Goal: Transaction & Acquisition: Purchase product/service

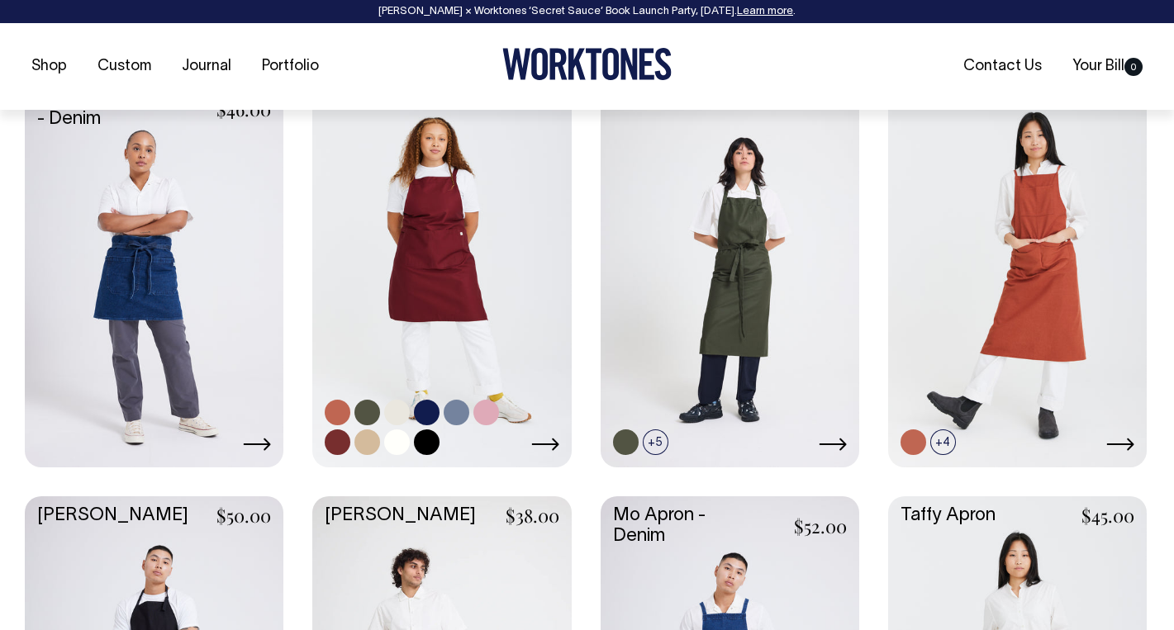
scroll to position [744, 0]
click at [456, 288] on link at bounding box center [441, 270] width 259 height 385
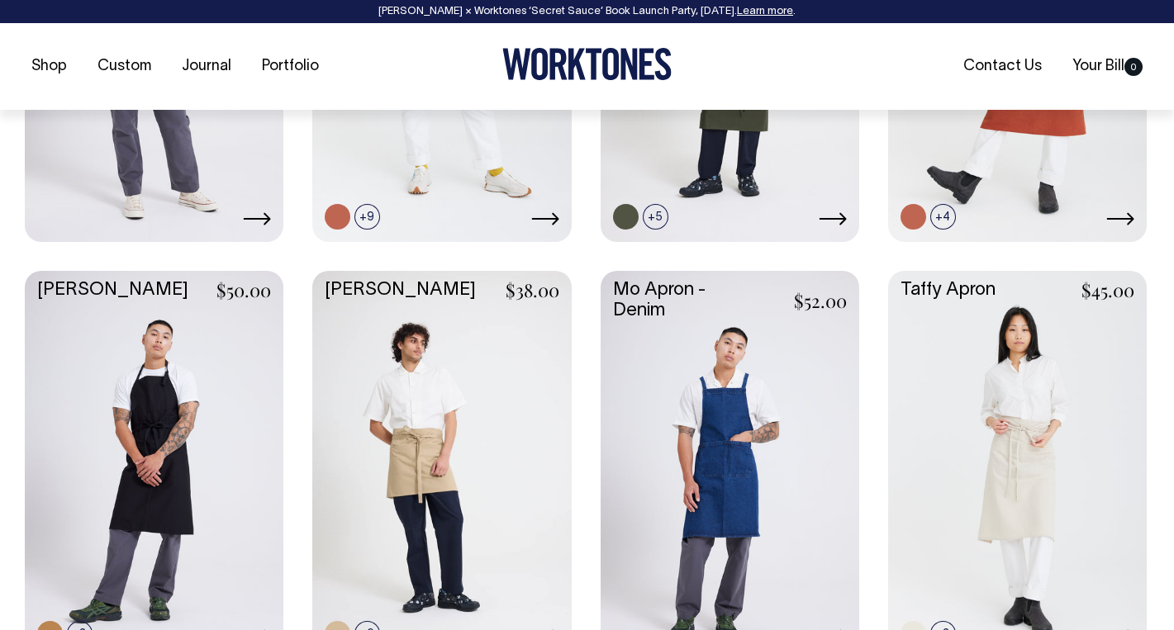
scroll to position [969, 0]
click at [725, 473] on link at bounding box center [730, 462] width 259 height 385
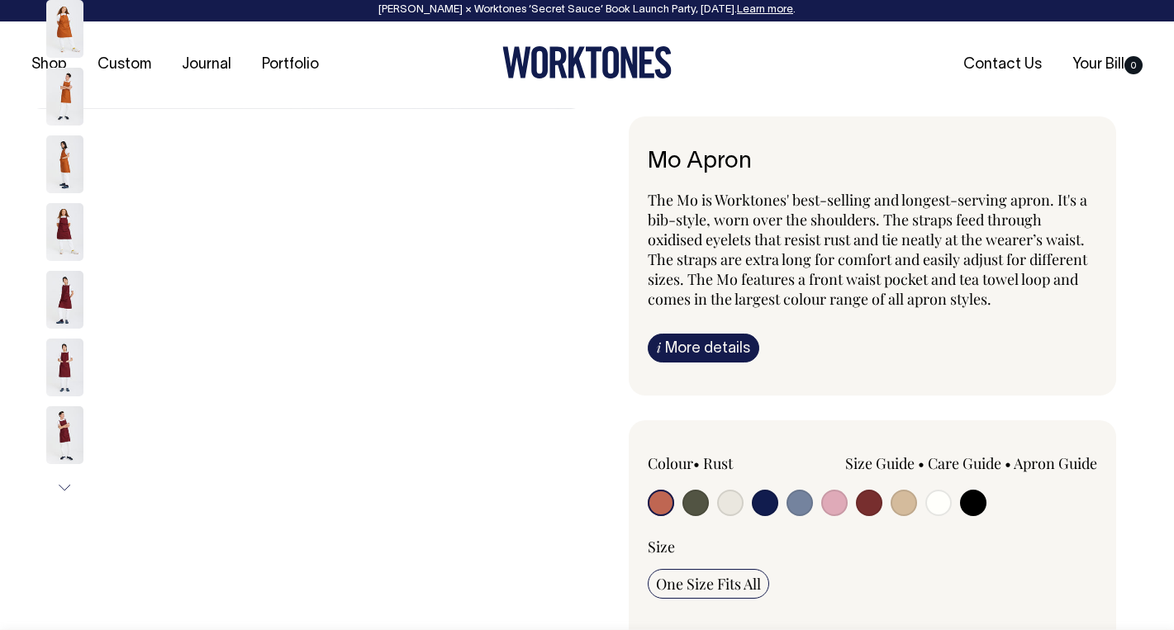
scroll to position [2, 0]
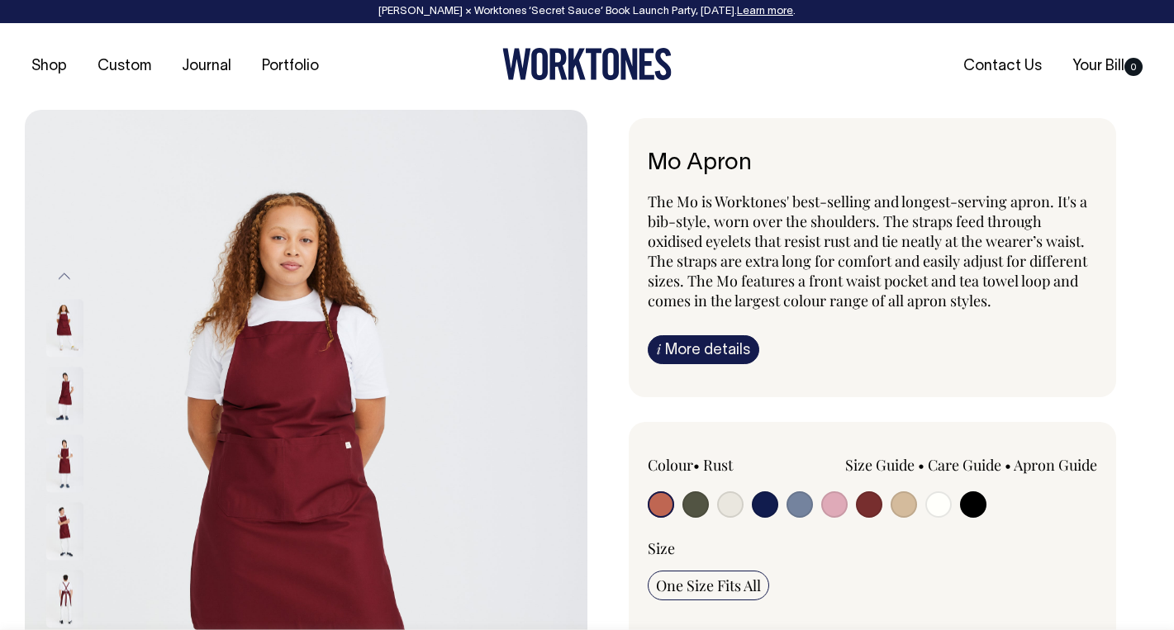
click at [693, 502] on input "radio" at bounding box center [696, 505] width 26 height 26
radio input "true"
select select "Olive"
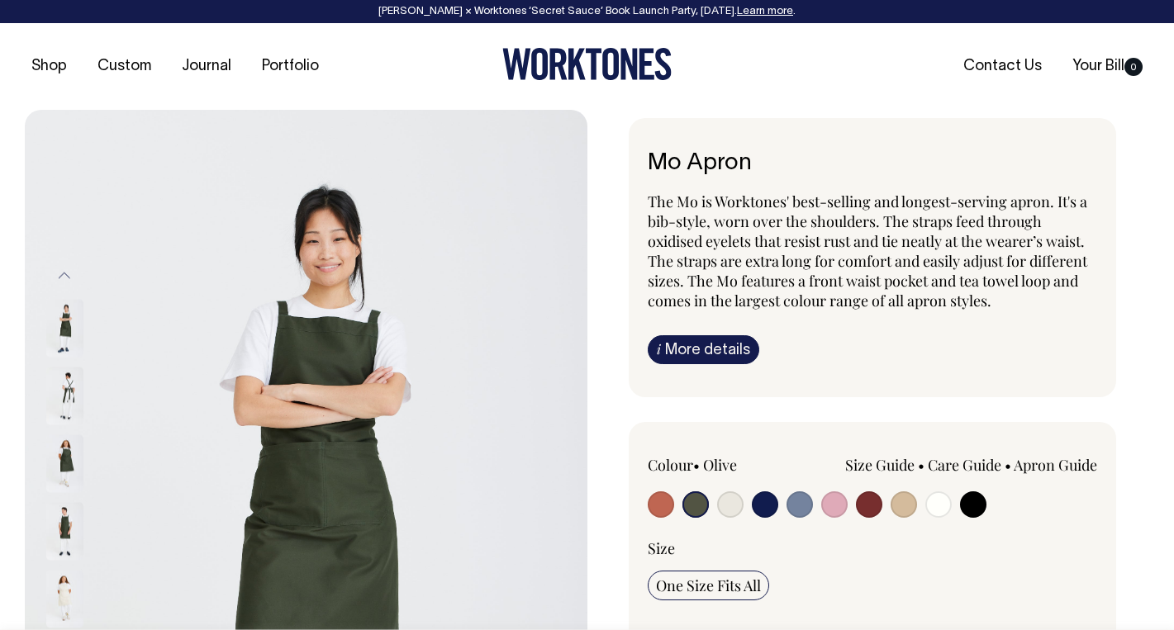
click at [733, 500] on input "radio" at bounding box center [730, 505] width 26 height 26
radio input "true"
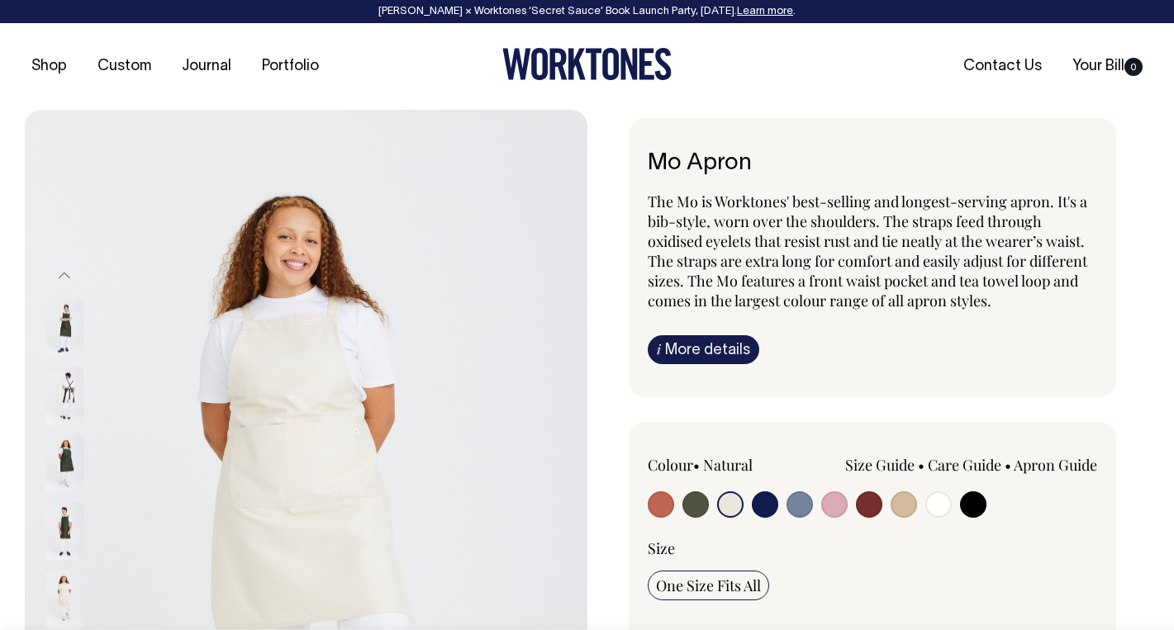
radio input "true"
select select "Natural"
click at [763, 503] on input "radio" at bounding box center [765, 505] width 26 height 26
radio input "true"
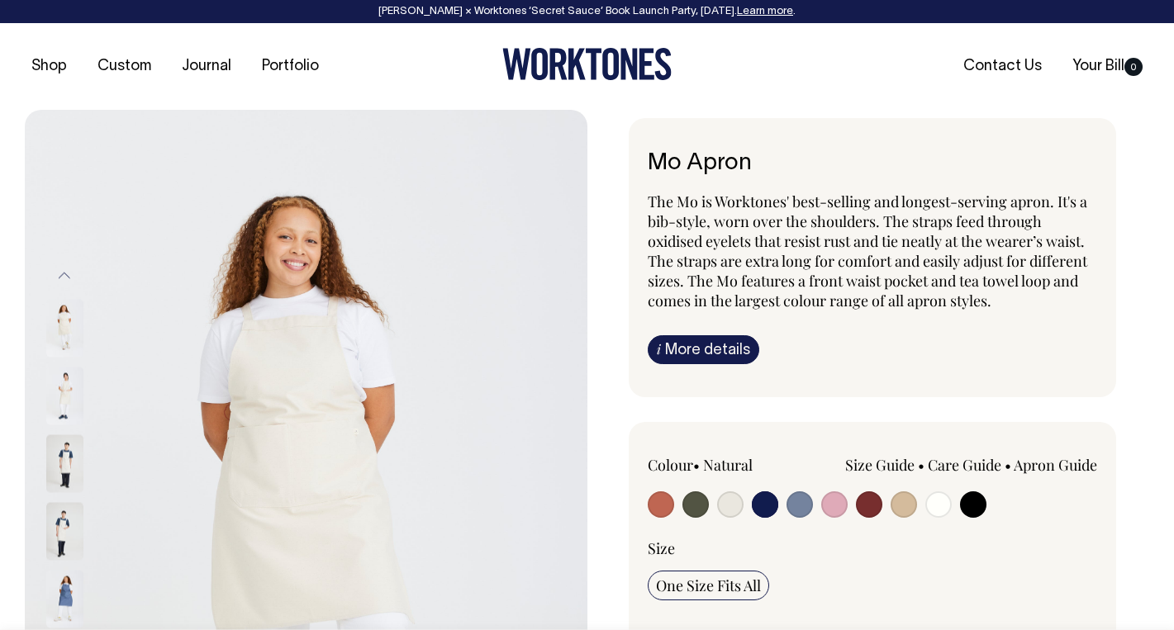
select select "Dark Navy"
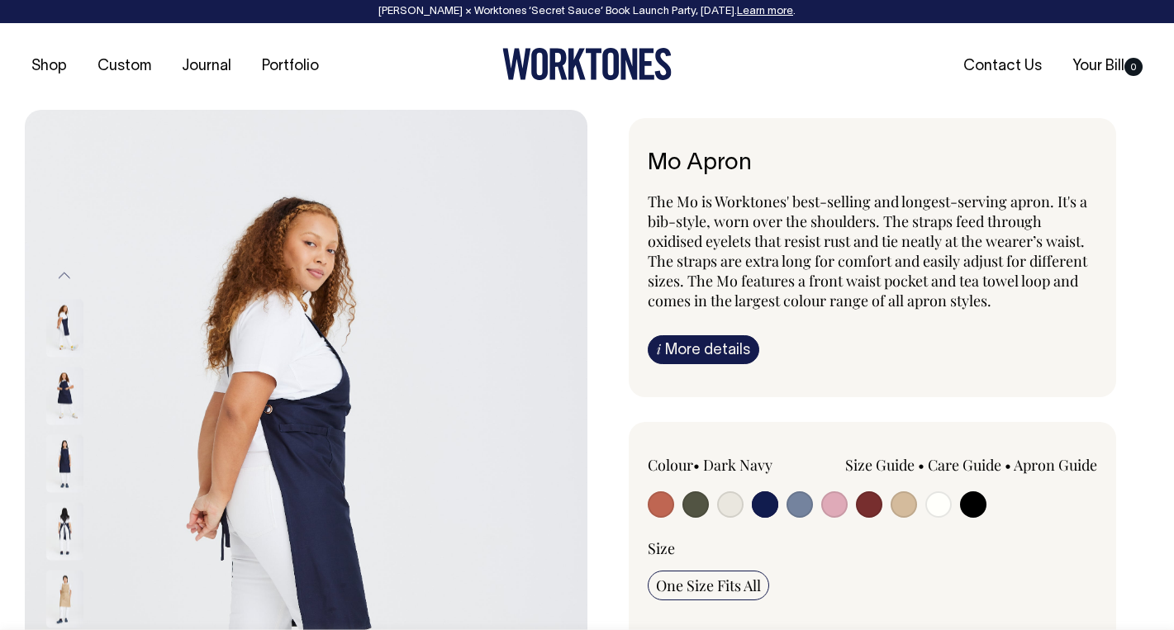
click at [804, 501] on input "radio" at bounding box center [800, 505] width 26 height 26
radio input "true"
select select "Blue/Grey"
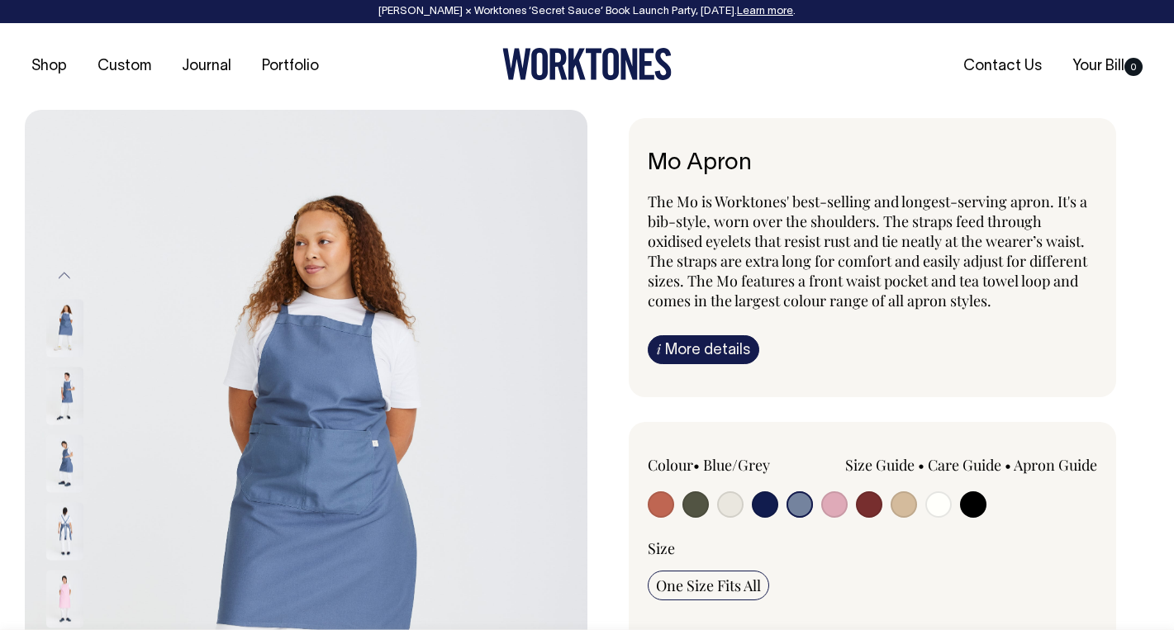
click at [830, 503] on input "radio" at bounding box center [834, 505] width 26 height 26
radio input "true"
select select "Pink"
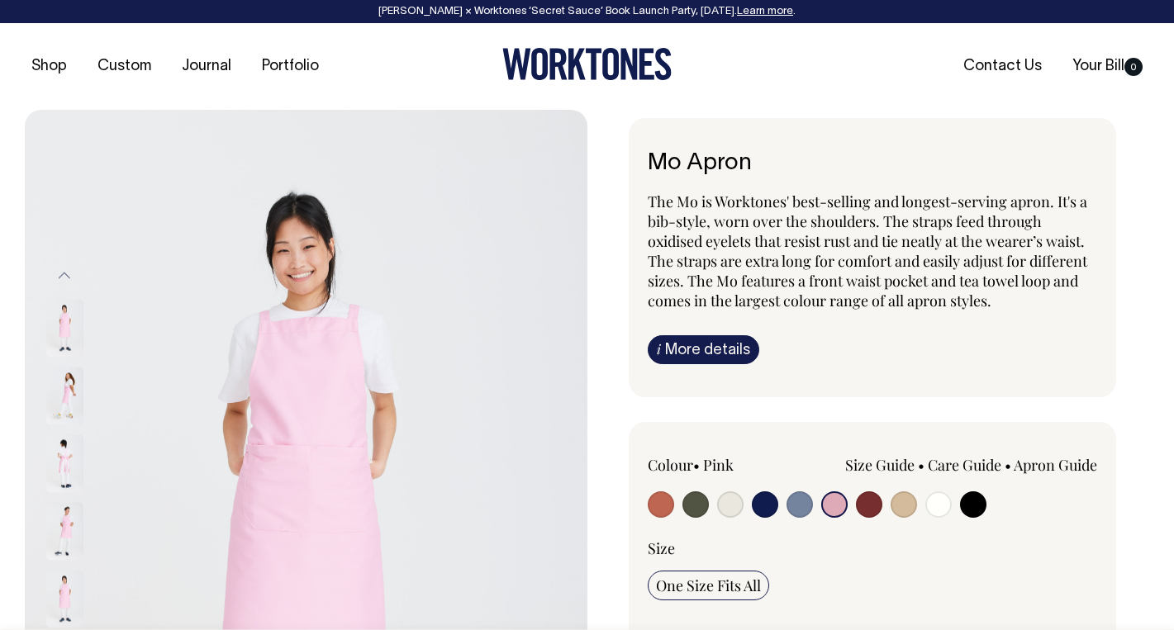
click at [874, 500] on input "radio" at bounding box center [869, 505] width 26 height 26
radio input "true"
select select "Burgundy"
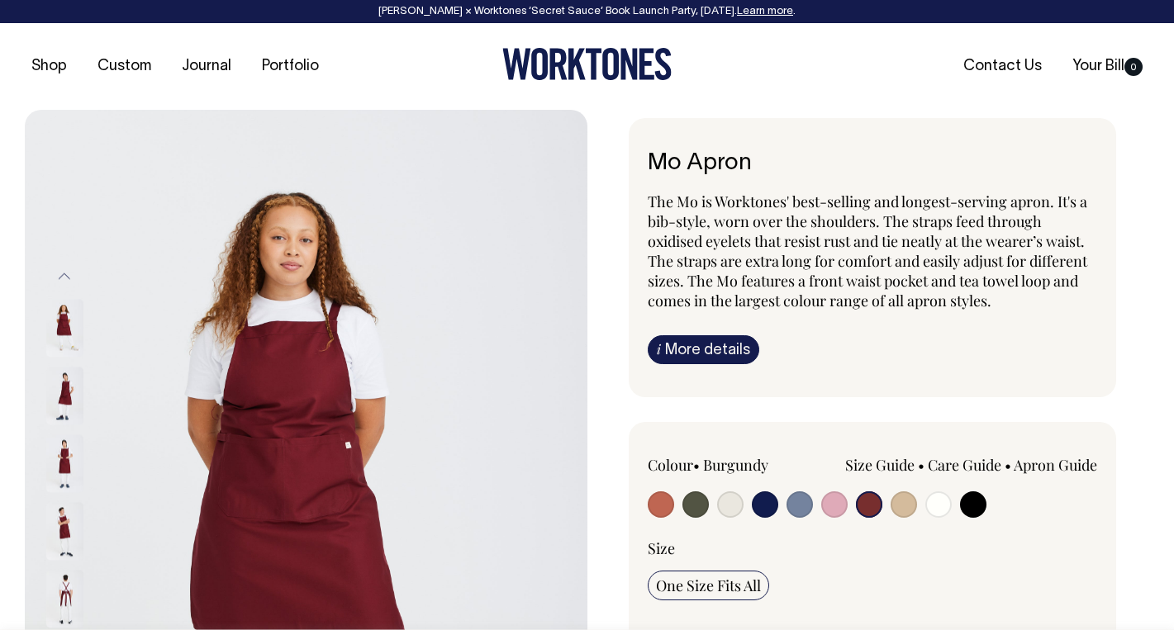
click at [902, 500] on input "radio" at bounding box center [904, 505] width 26 height 26
radio input "true"
select select "Khaki"
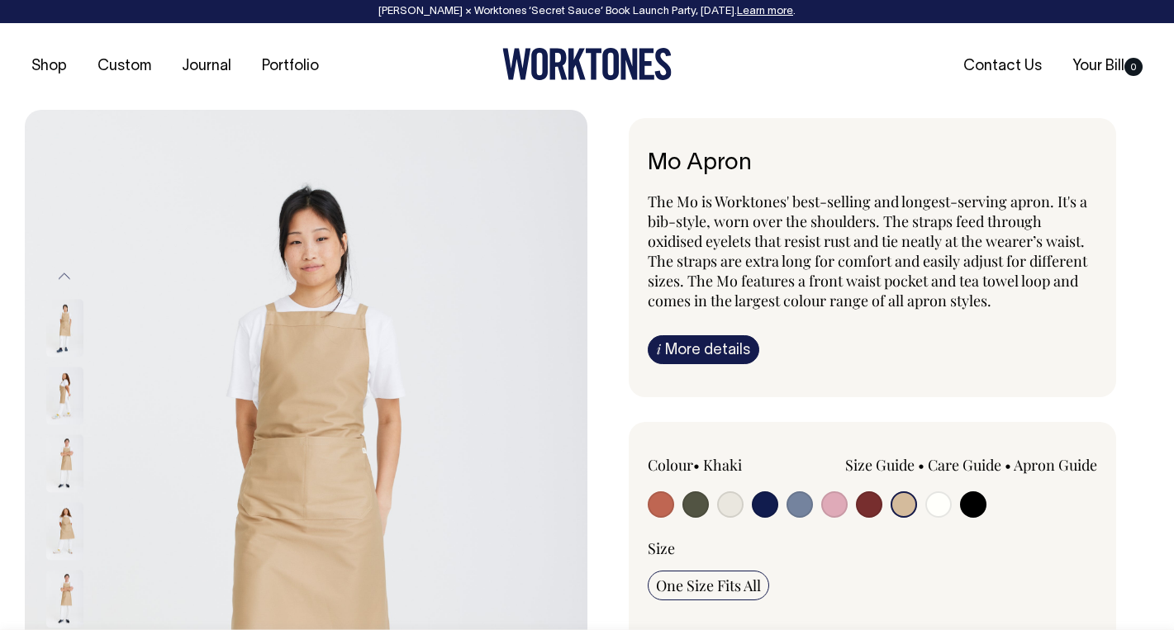
click at [932, 502] on input "radio" at bounding box center [938, 505] width 26 height 26
radio input "true"
select select "Off-White"
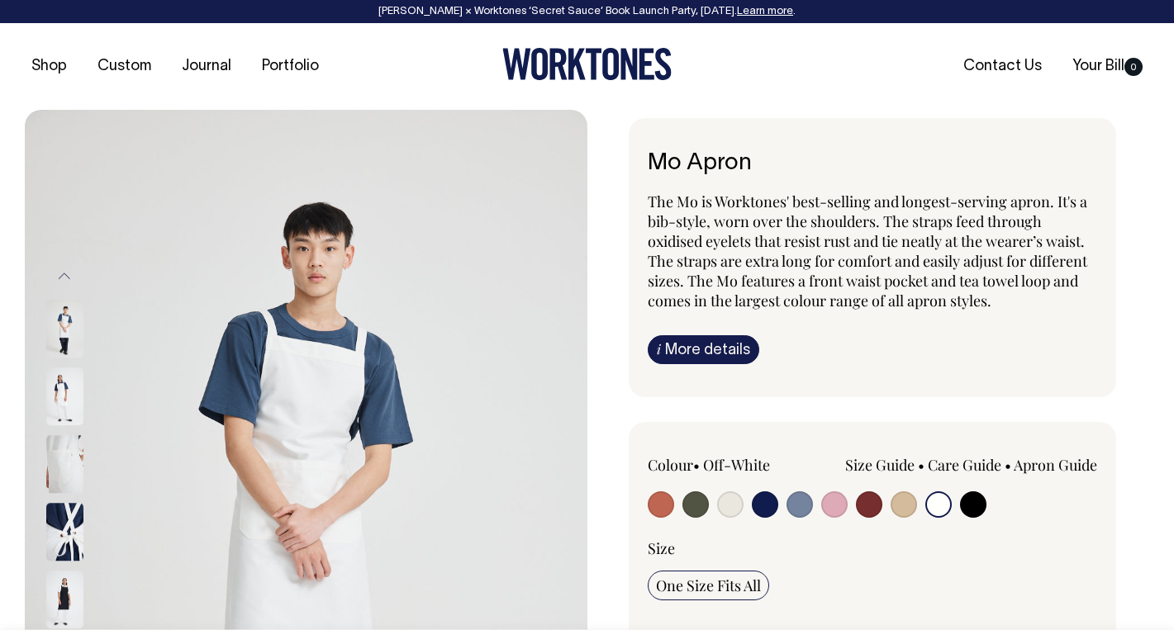
click at [969, 505] on input "radio" at bounding box center [973, 505] width 26 height 26
radio input "true"
select select "Black"
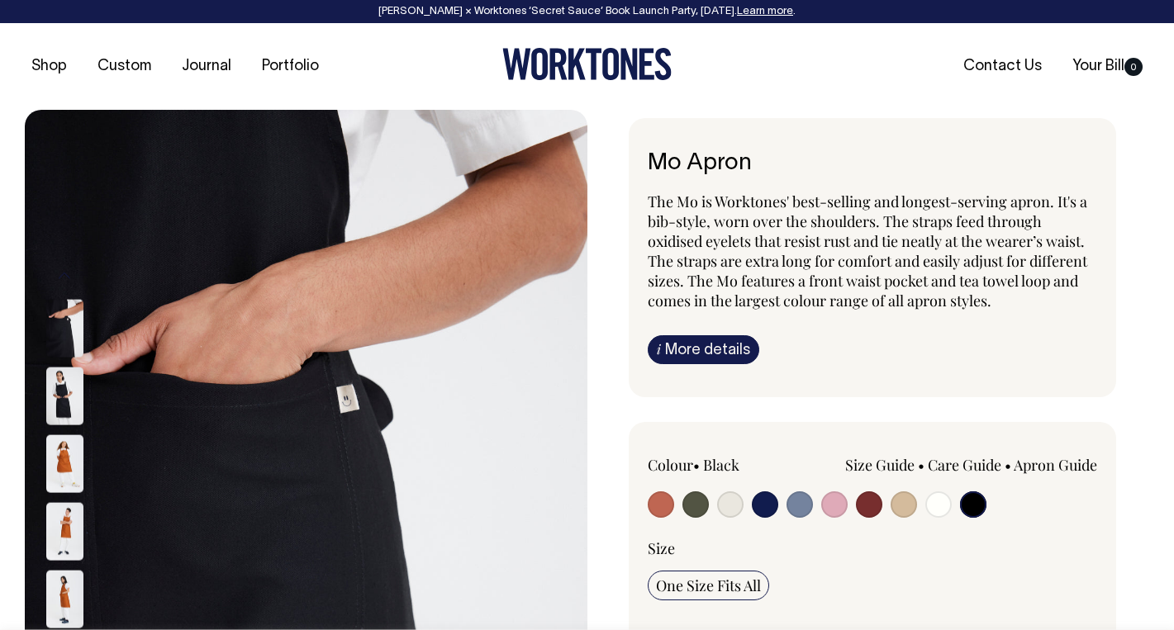
click at [733, 506] on input "radio" at bounding box center [730, 505] width 26 height 26
radio input "true"
select select "Natural"
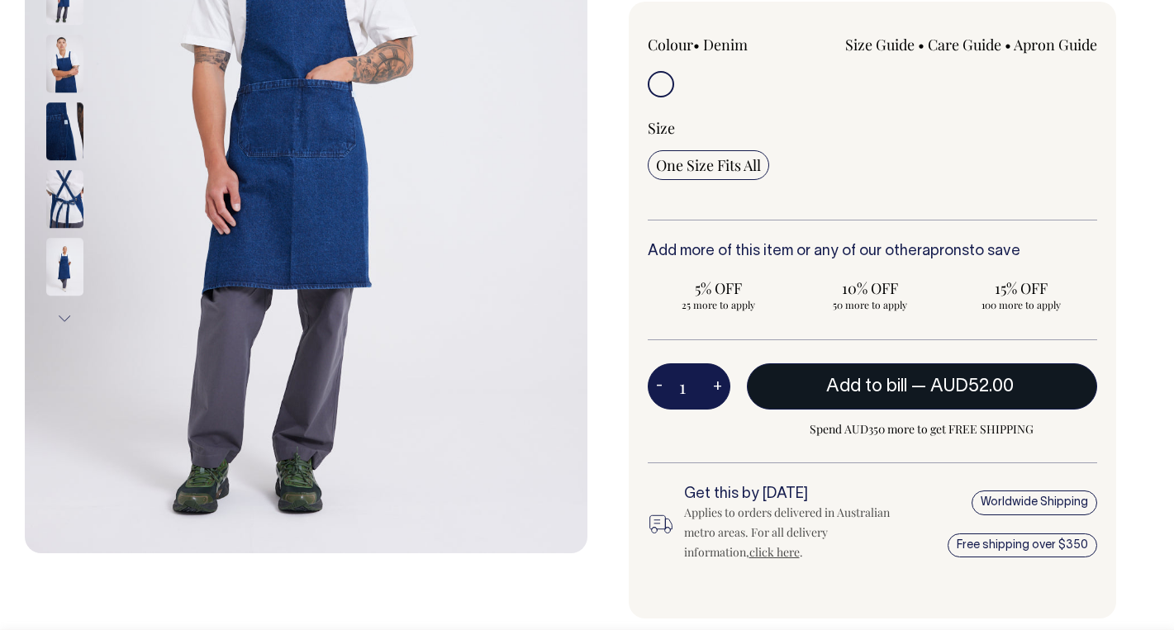
scroll to position [402, 0]
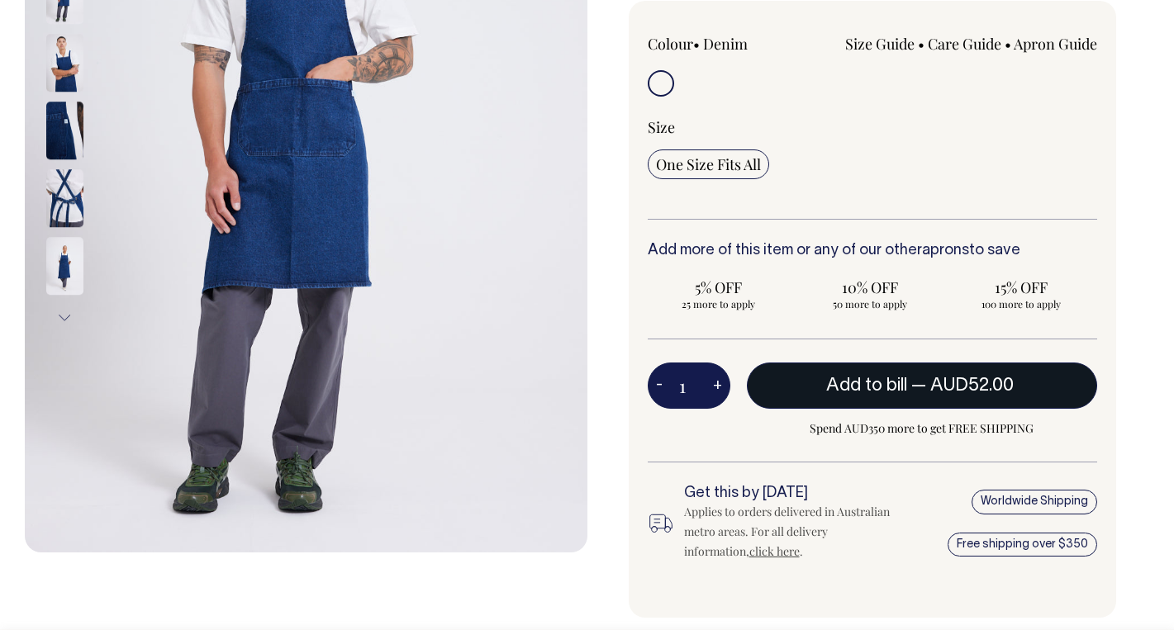
click at [881, 388] on span "Add to bill" at bounding box center [866, 386] width 81 height 17
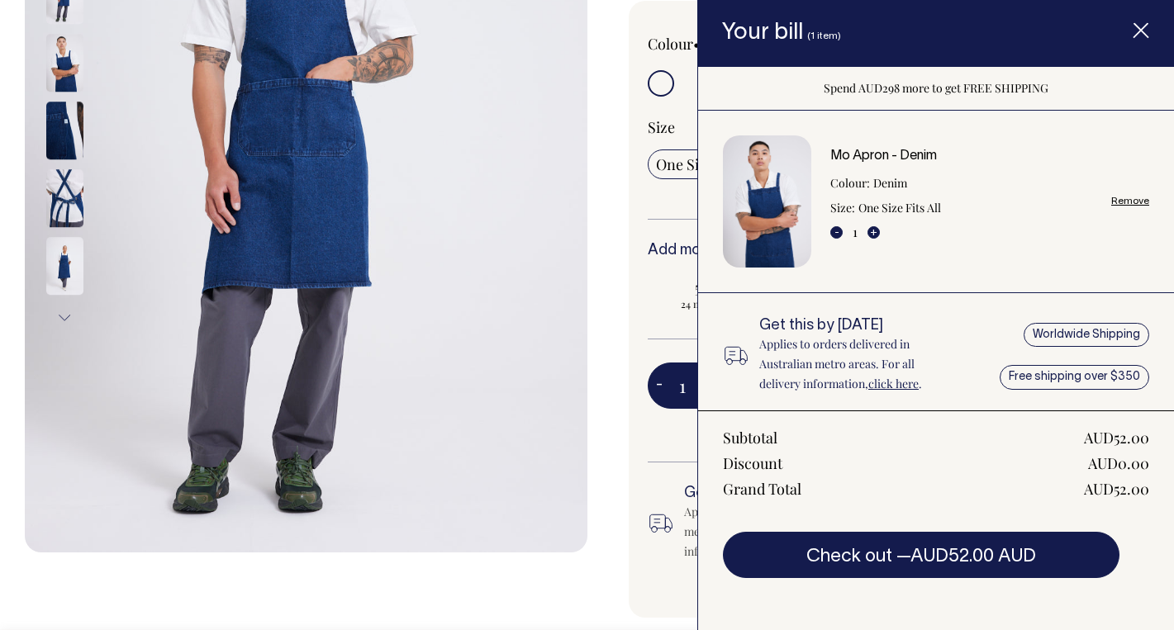
click at [1139, 28] on line "Item added to your cart" at bounding box center [1140, 30] width 13 height 13
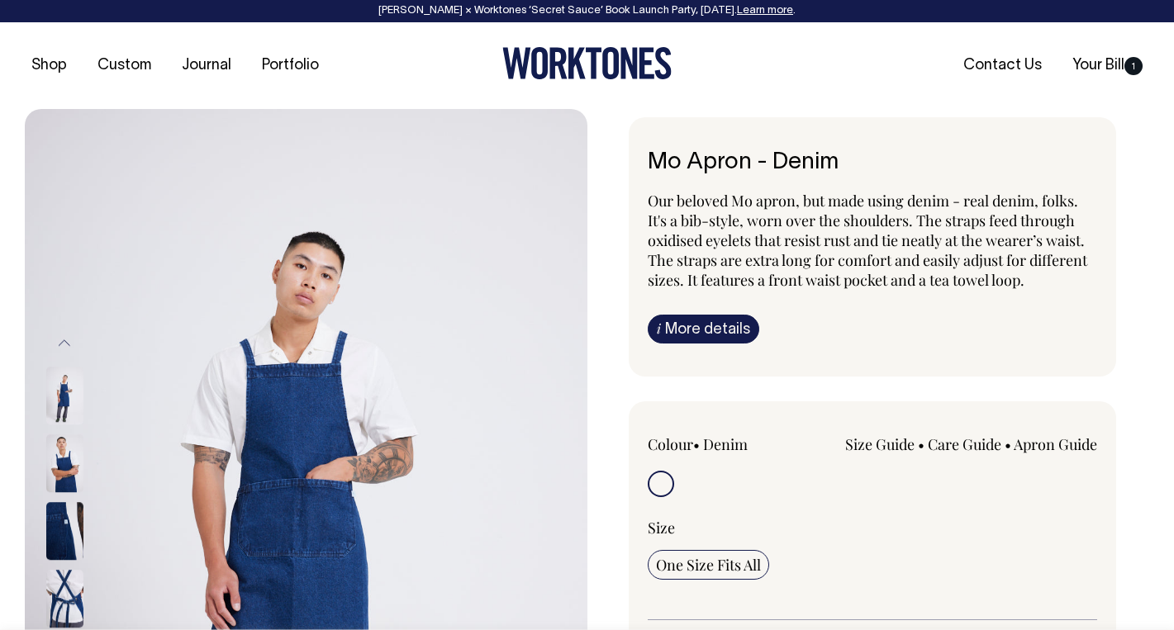
scroll to position [0, 0]
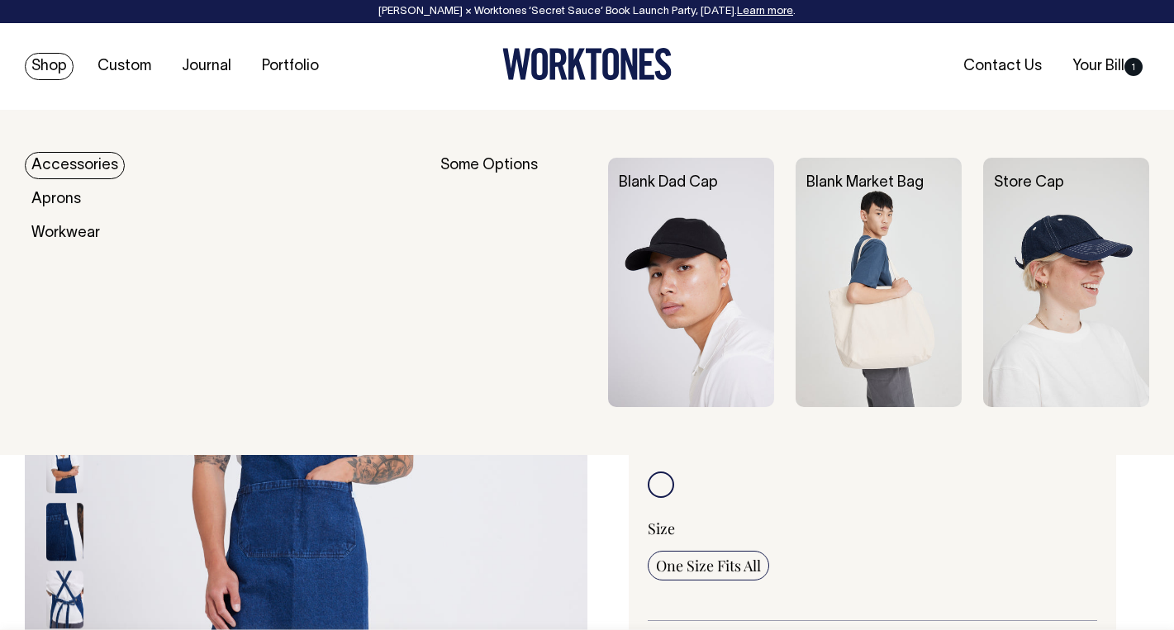
click at [66, 164] on link "Accessories" at bounding box center [75, 165] width 100 height 27
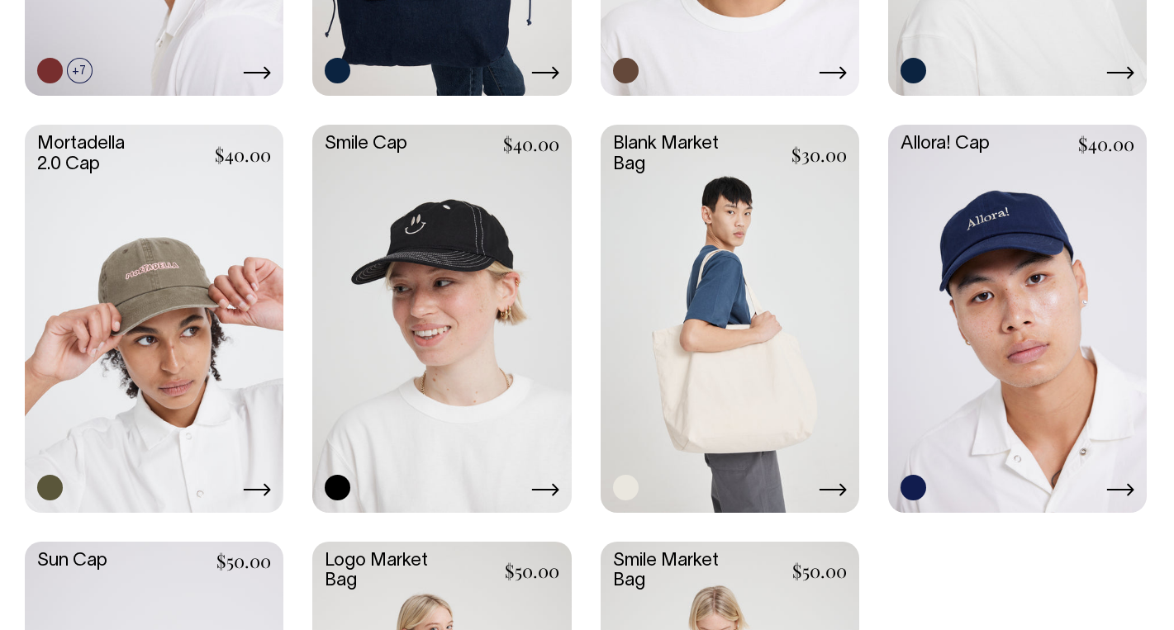
scroll to position [1113, 0]
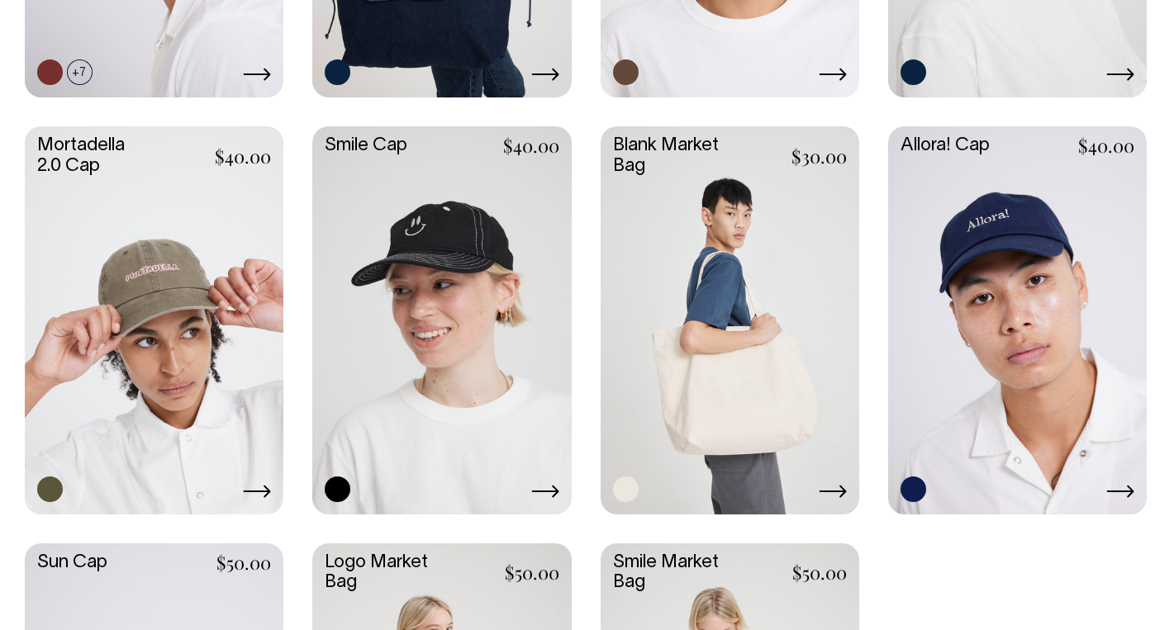
click at [837, 488] on icon at bounding box center [833, 491] width 28 height 13
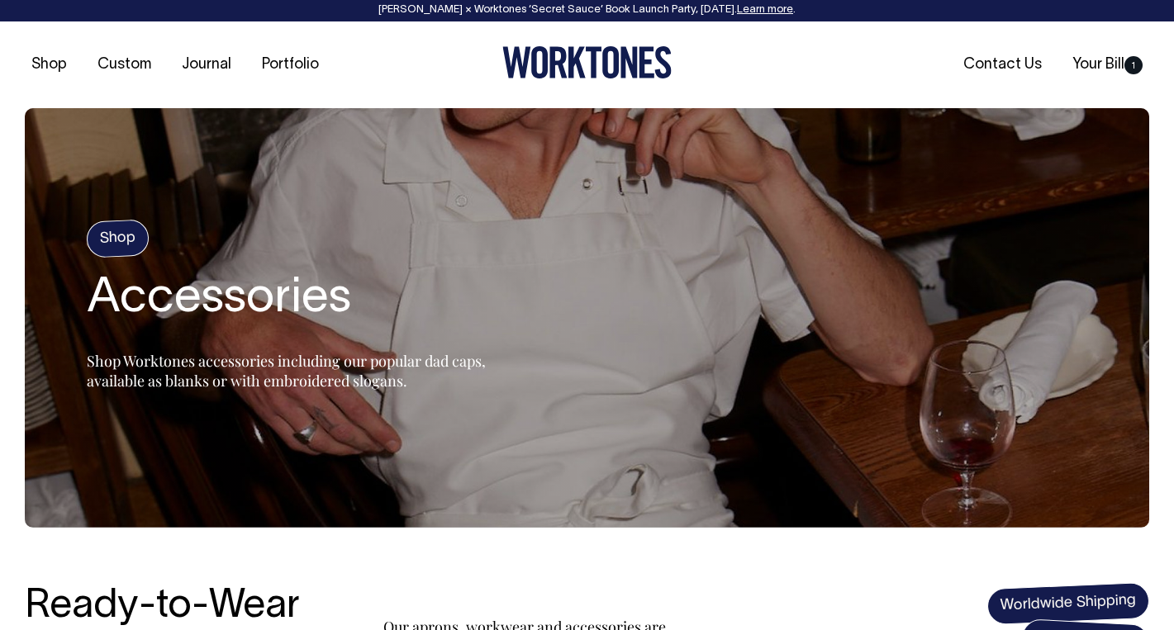
scroll to position [0, 0]
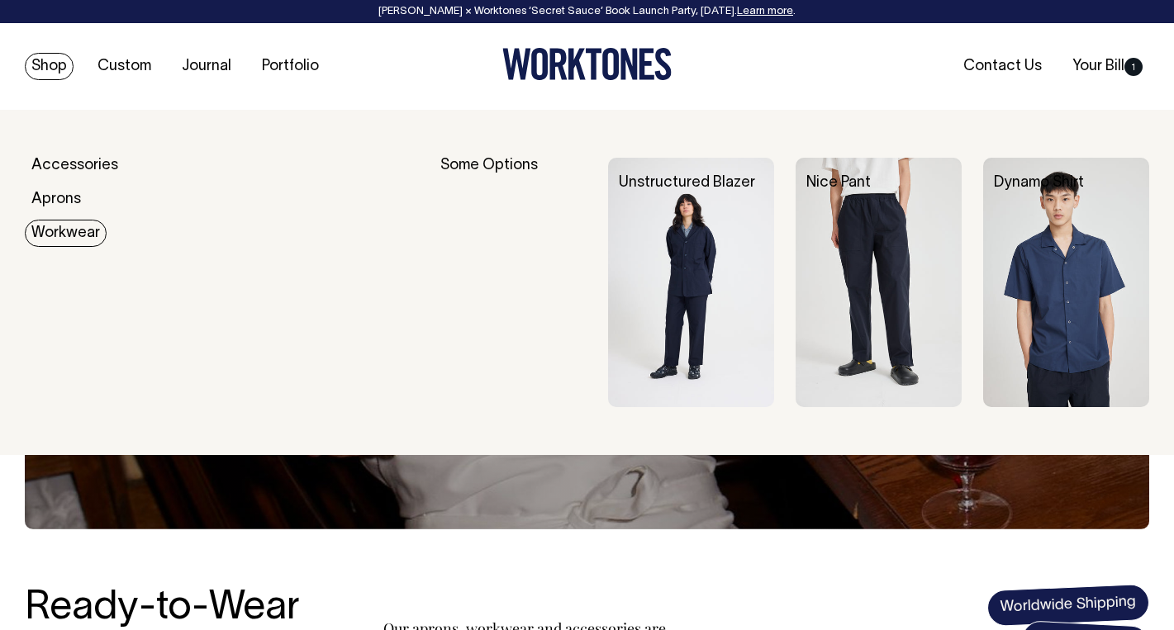
click at [55, 229] on link "Workwear" at bounding box center [66, 233] width 82 height 27
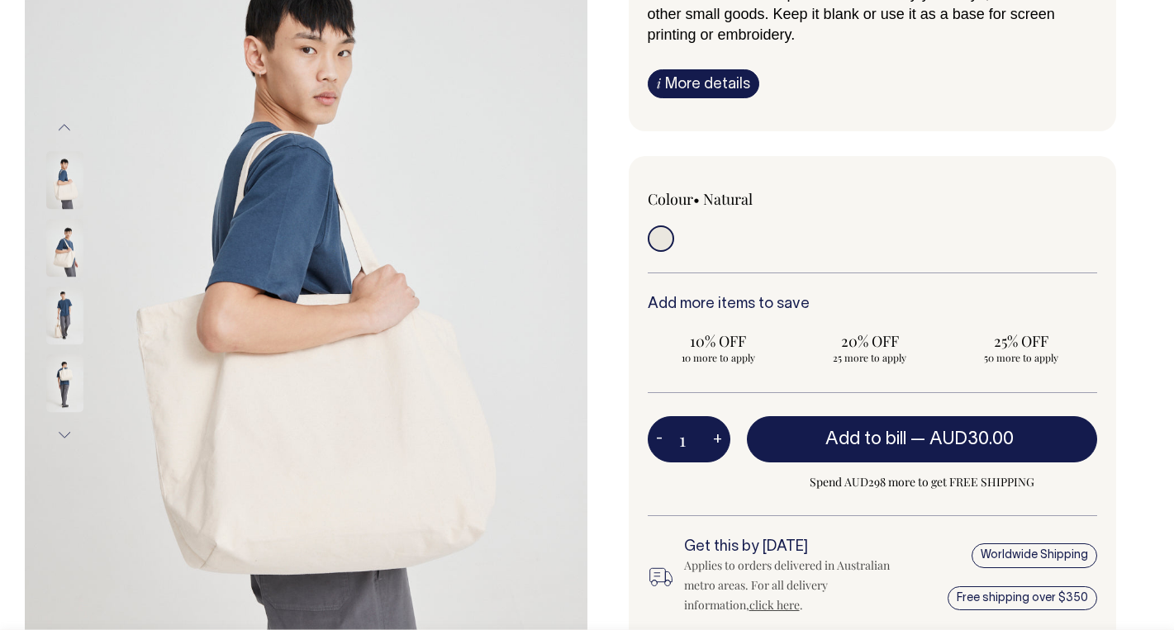
scroll to position [251, 0]
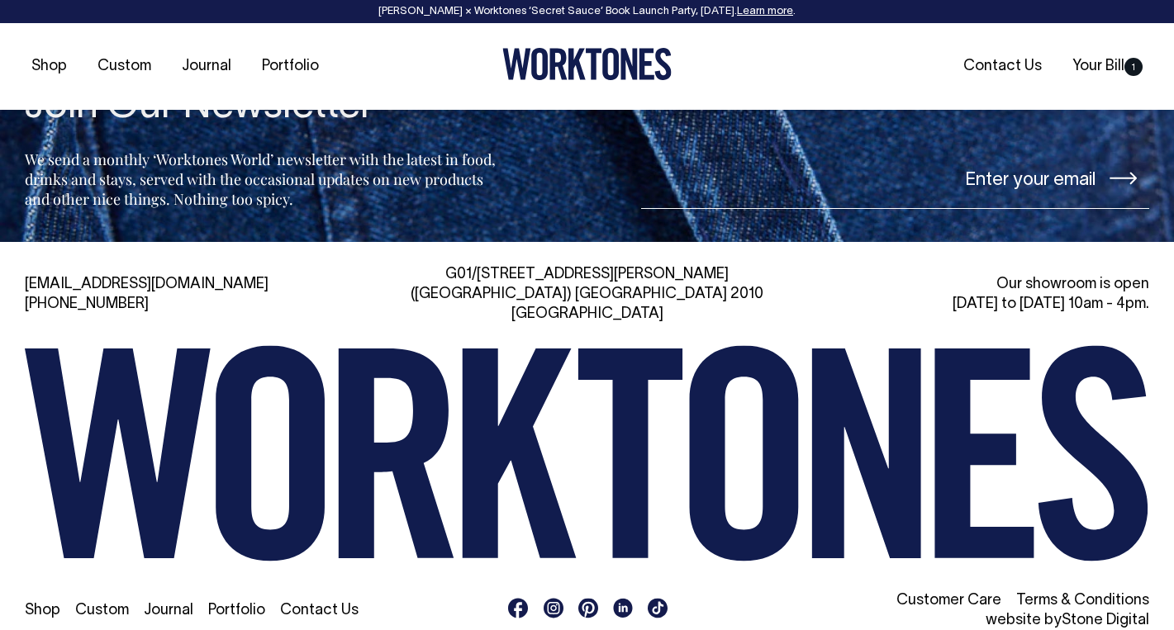
scroll to position [1807, 0]
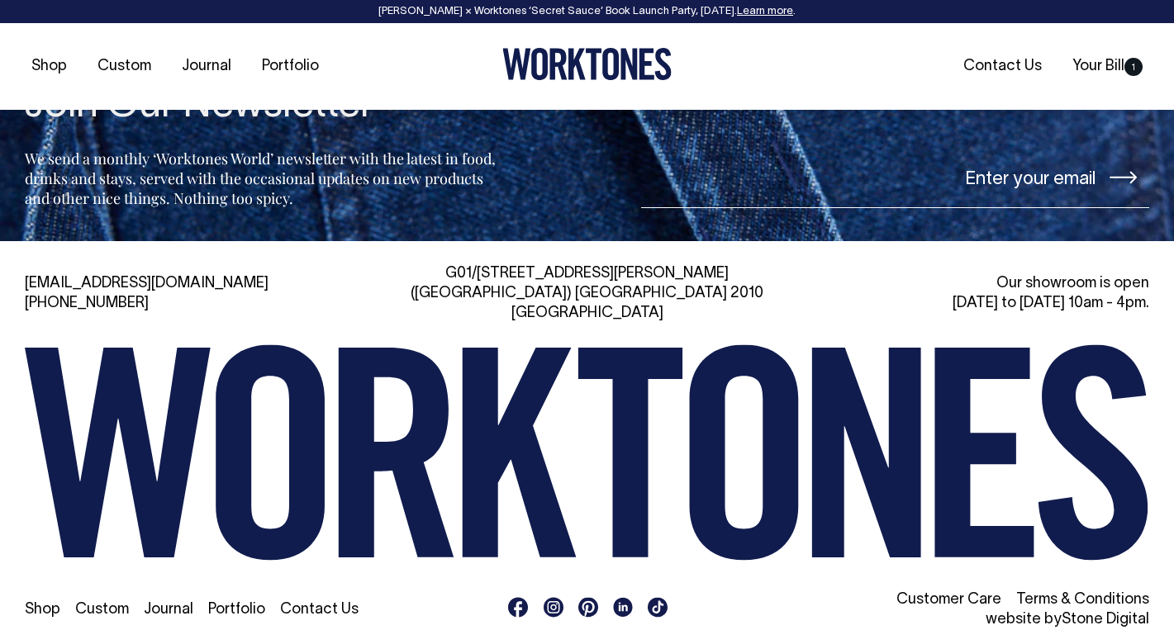
click at [85, 603] on link "Custom" at bounding box center [102, 610] width 54 height 14
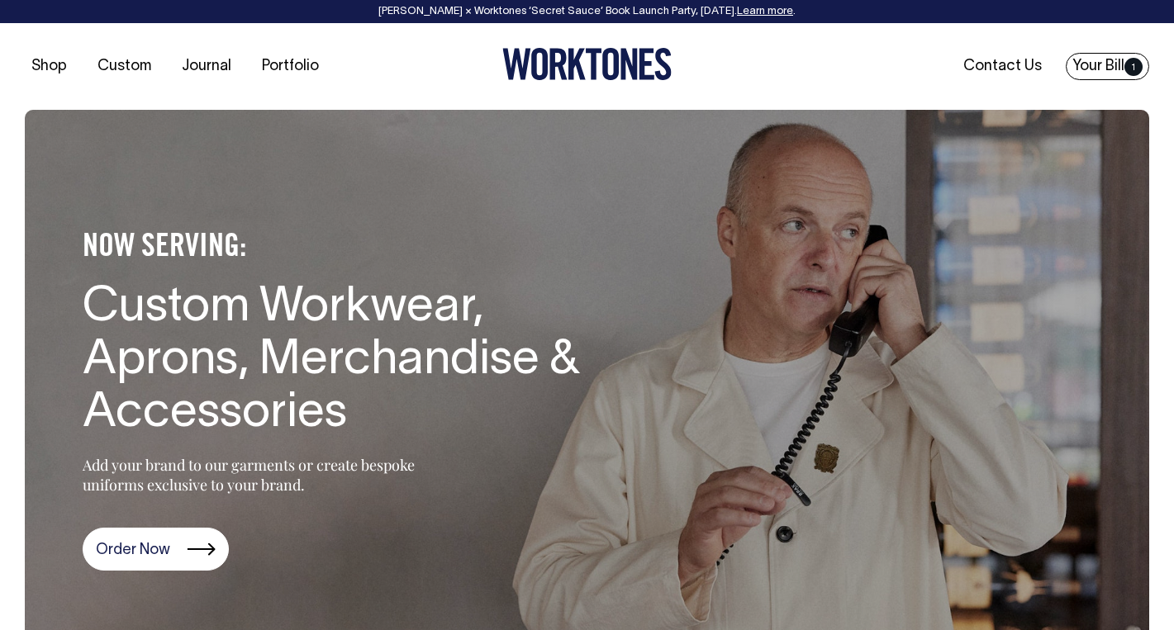
click at [1085, 65] on link "Your Bill 1" at bounding box center [1107, 66] width 83 height 27
